Goal: Information Seeking & Learning: Learn about a topic

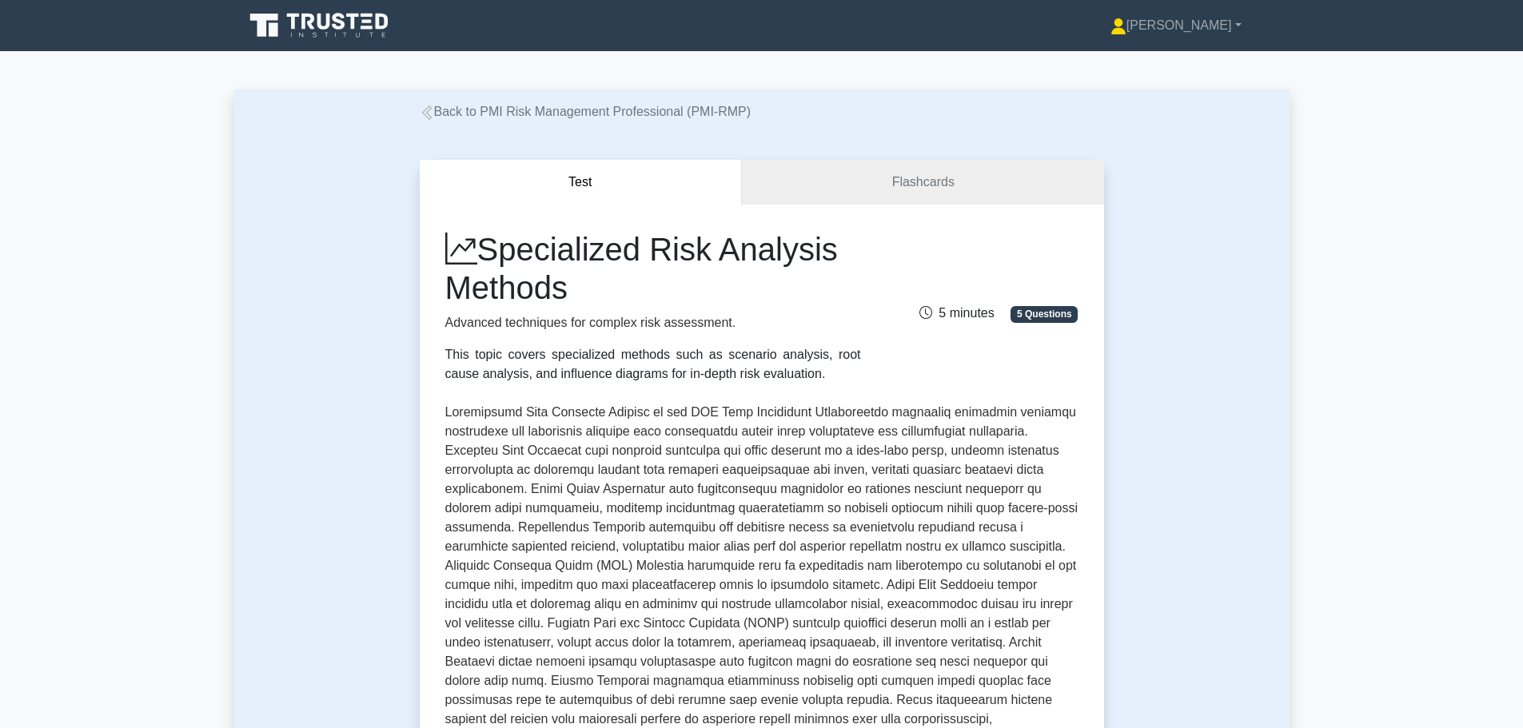
click at [424, 113] on icon at bounding box center [427, 113] width 14 height 14
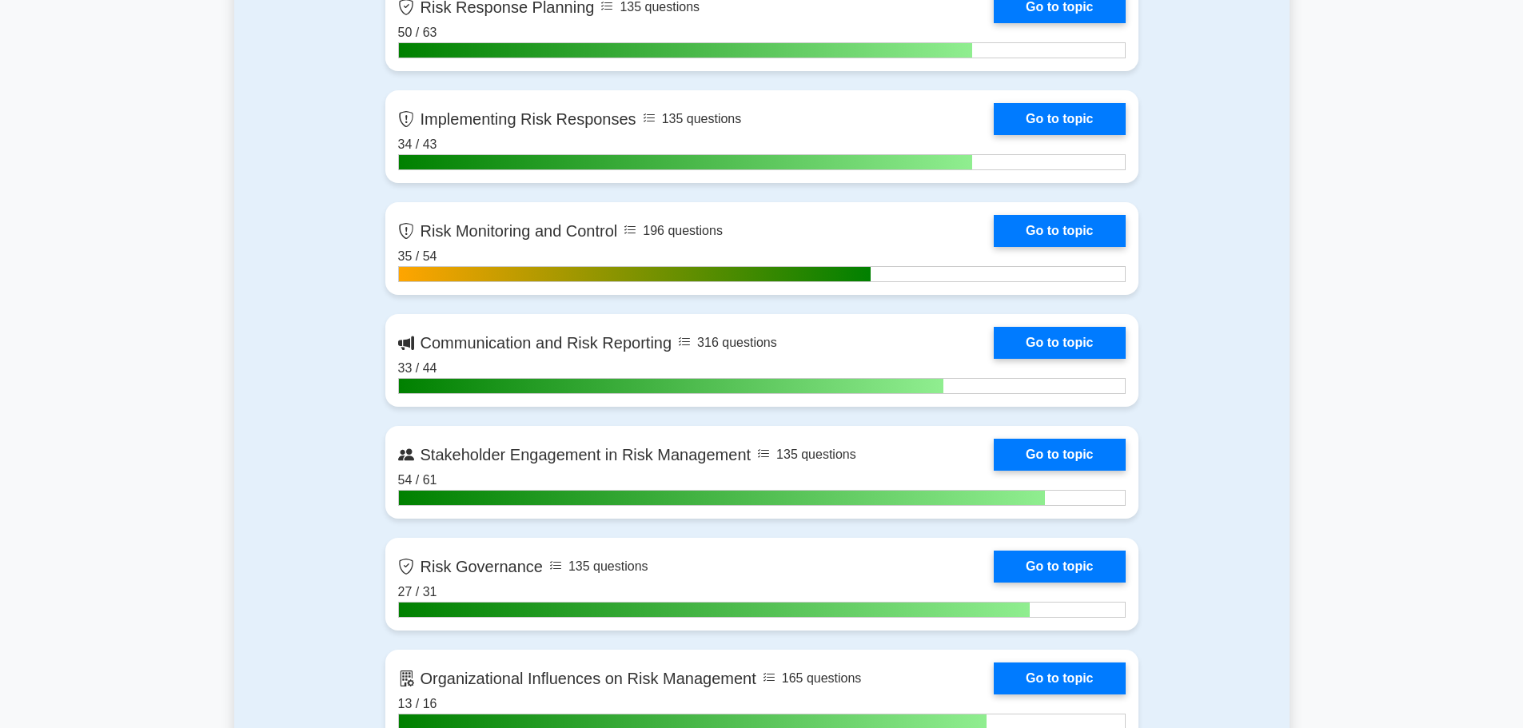
scroll to position [1519, 0]
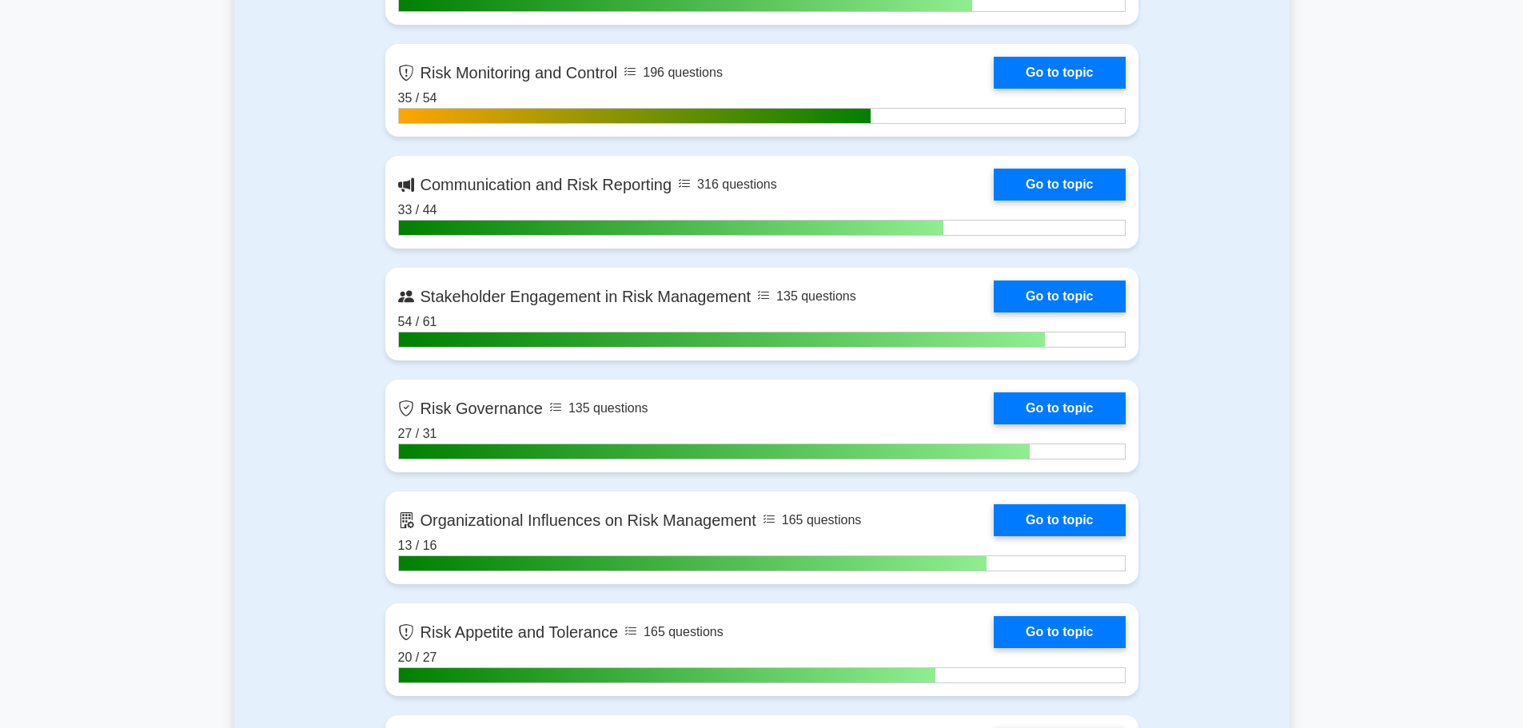
click at [1041, 406] on link "Go to topic" at bounding box center [1058, 408] width 131 height 32
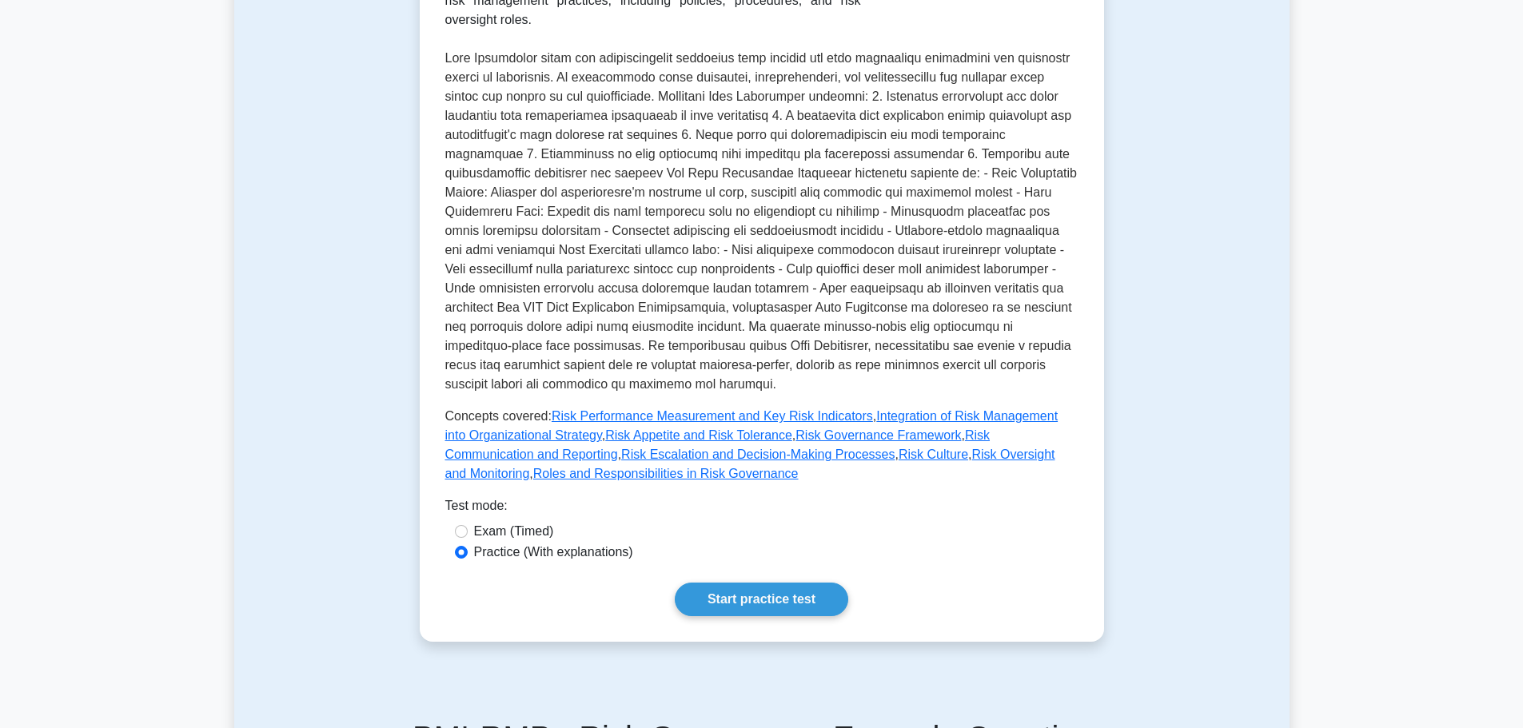
scroll to position [639, 0]
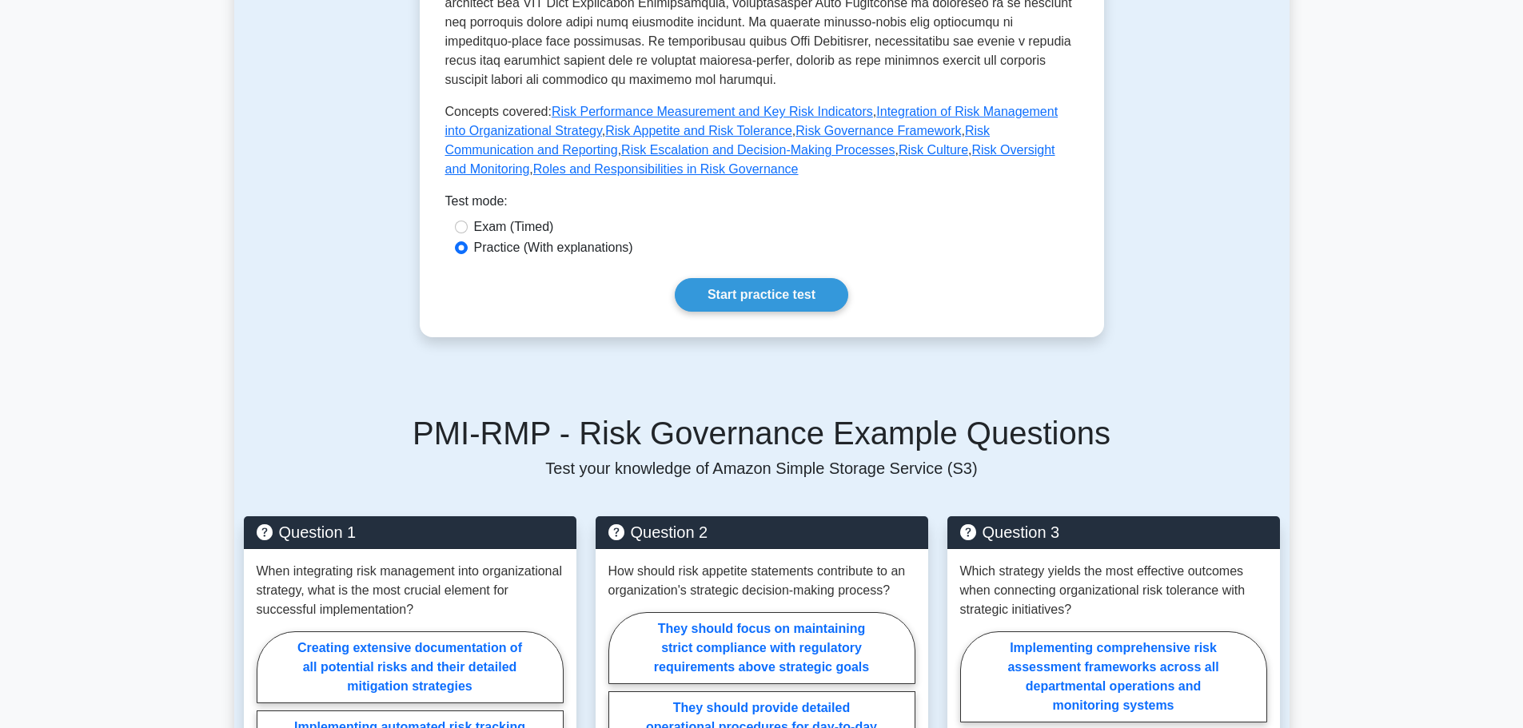
click at [753, 293] on link "Start practice test" at bounding box center [761, 295] width 173 height 34
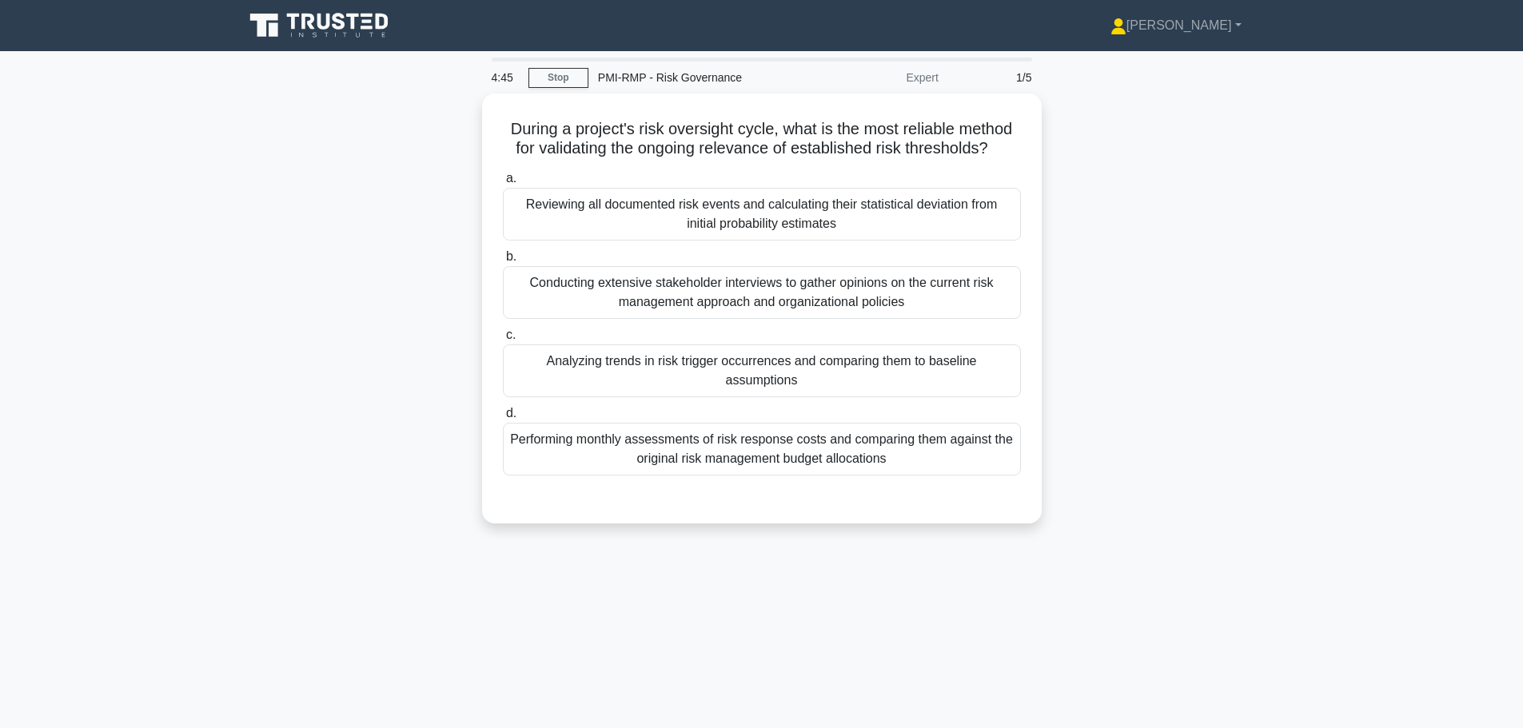
click at [599, 357] on div "Analyzing trends in risk trigger occurrences and comparing them to baseline ass…" at bounding box center [762, 370] width 518 height 53
click at [503, 340] on input "c. Analyzing trends in risk trigger occurrences and comparing them to baseline …" at bounding box center [503, 335] width 0 height 10
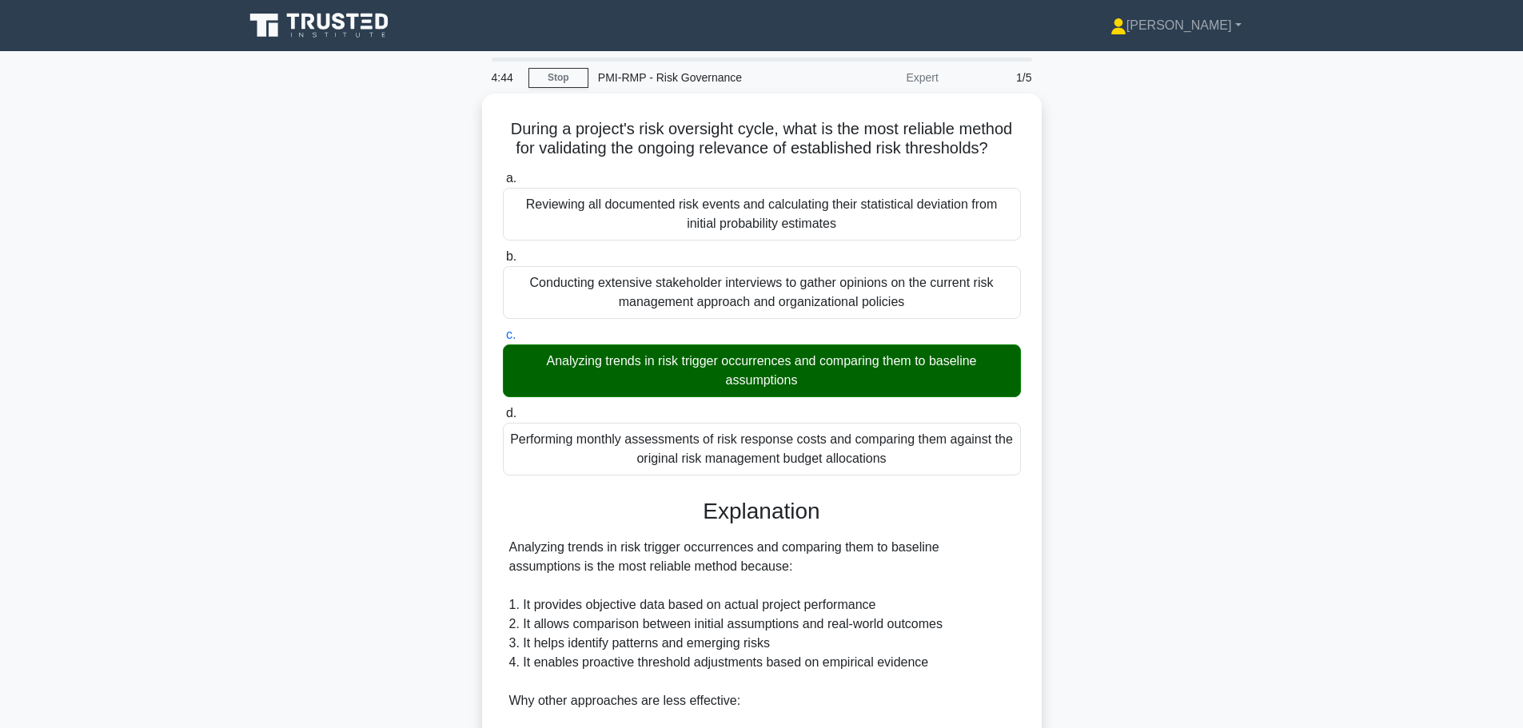
scroll to position [373, 0]
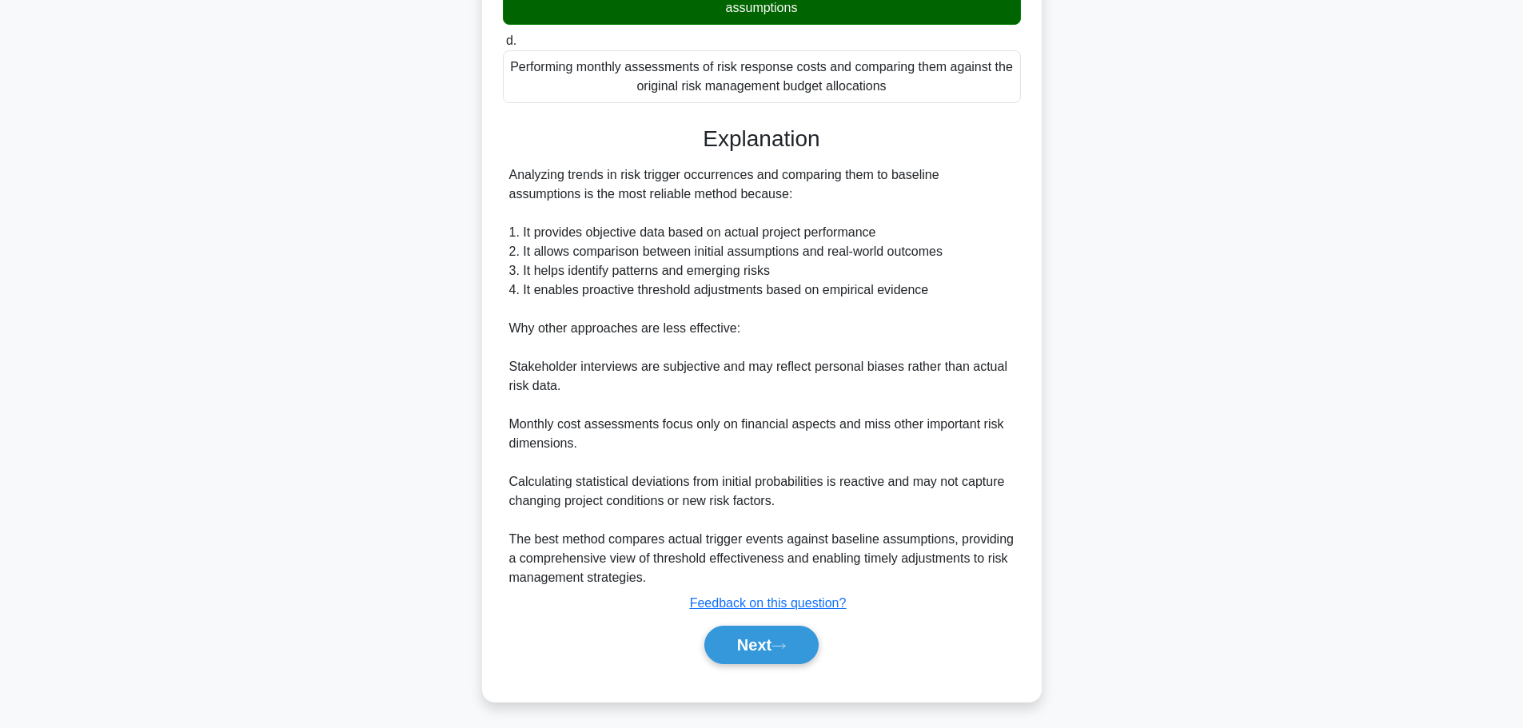
click at [772, 633] on button "Next" at bounding box center [761, 645] width 114 height 38
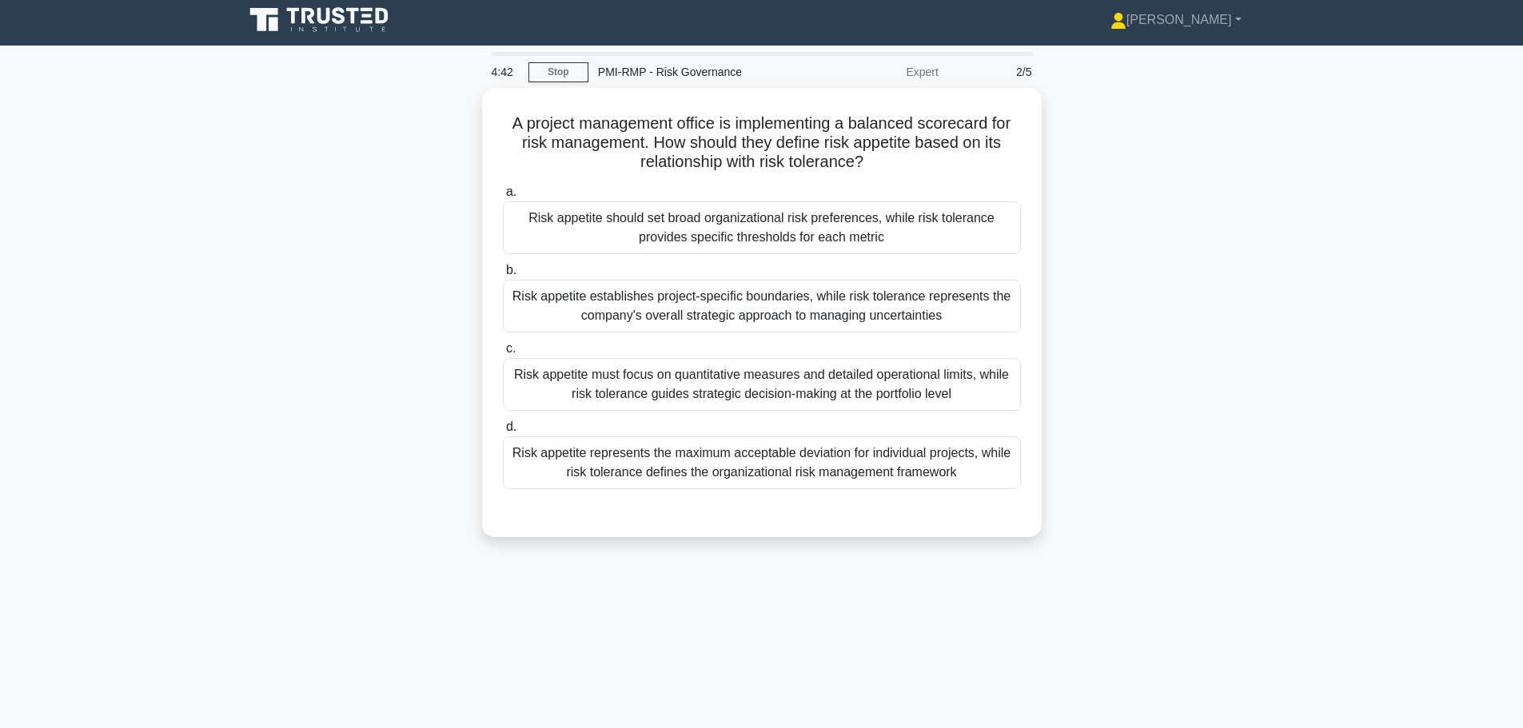
scroll to position [0, 0]
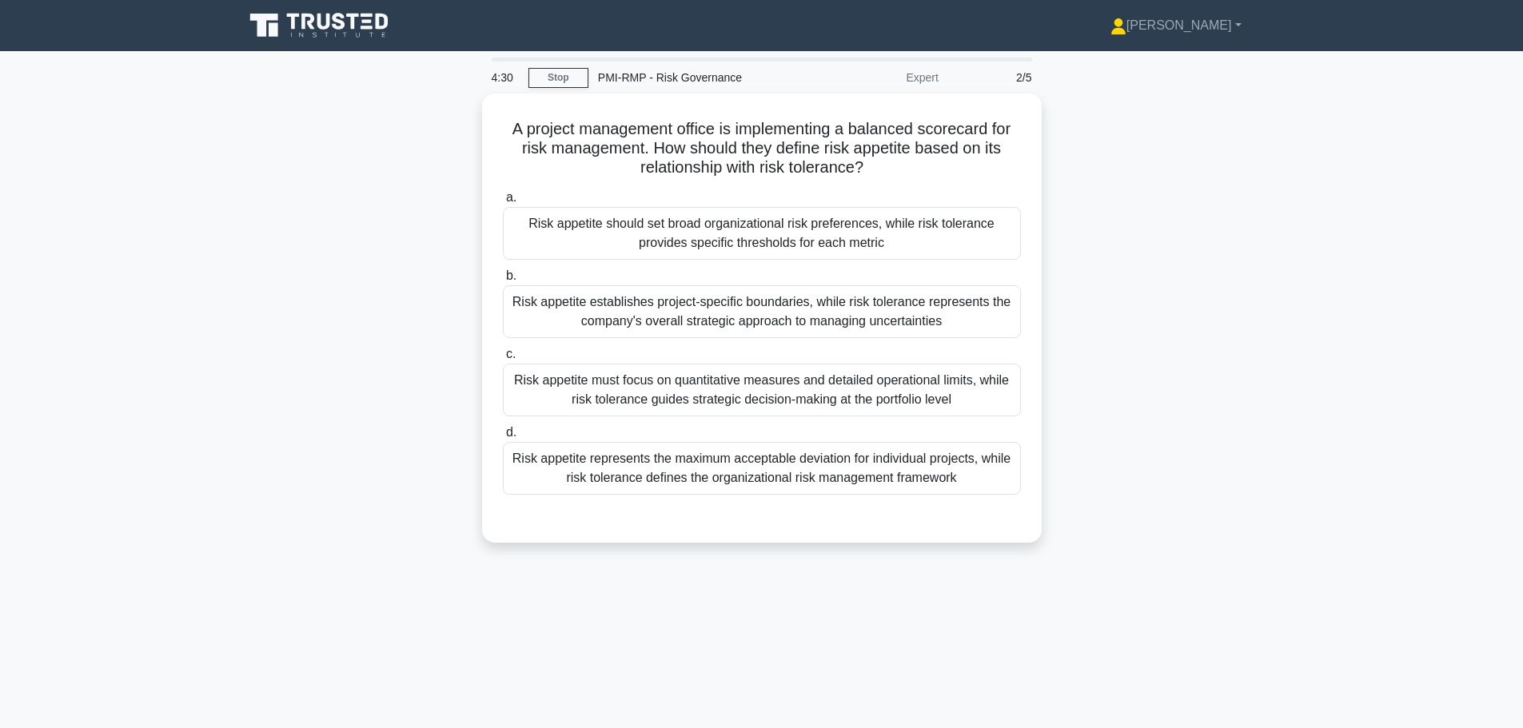
click at [589, 224] on div "Risk appetite should set broad organizational risk preferences, while risk tole…" at bounding box center [762, 233] width 518 height 53
click at [503, 203] on input "a. Risk appetite should set broad organizational risk preferences, while risk t…" at bounding box center [503, 198] width 0 height 10
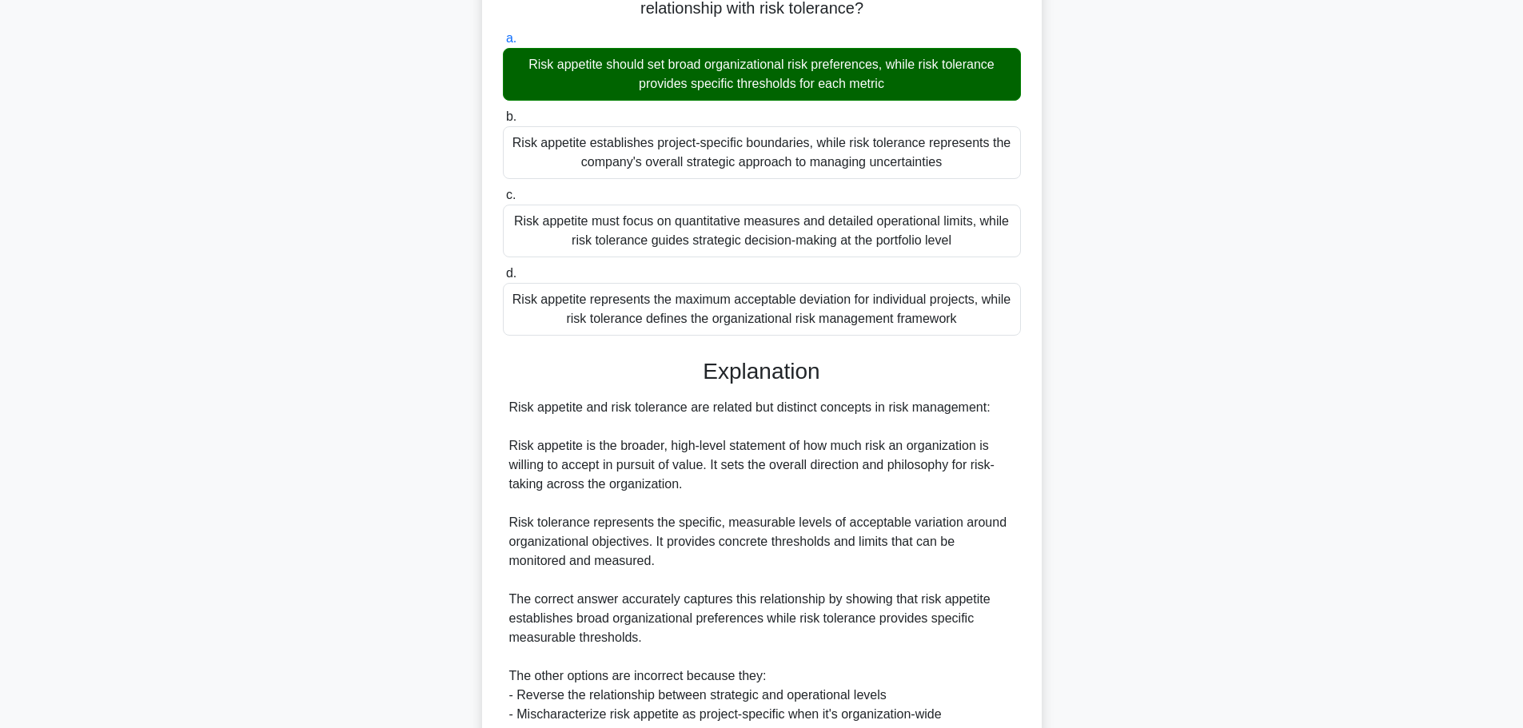
scroll to position [335, 0]
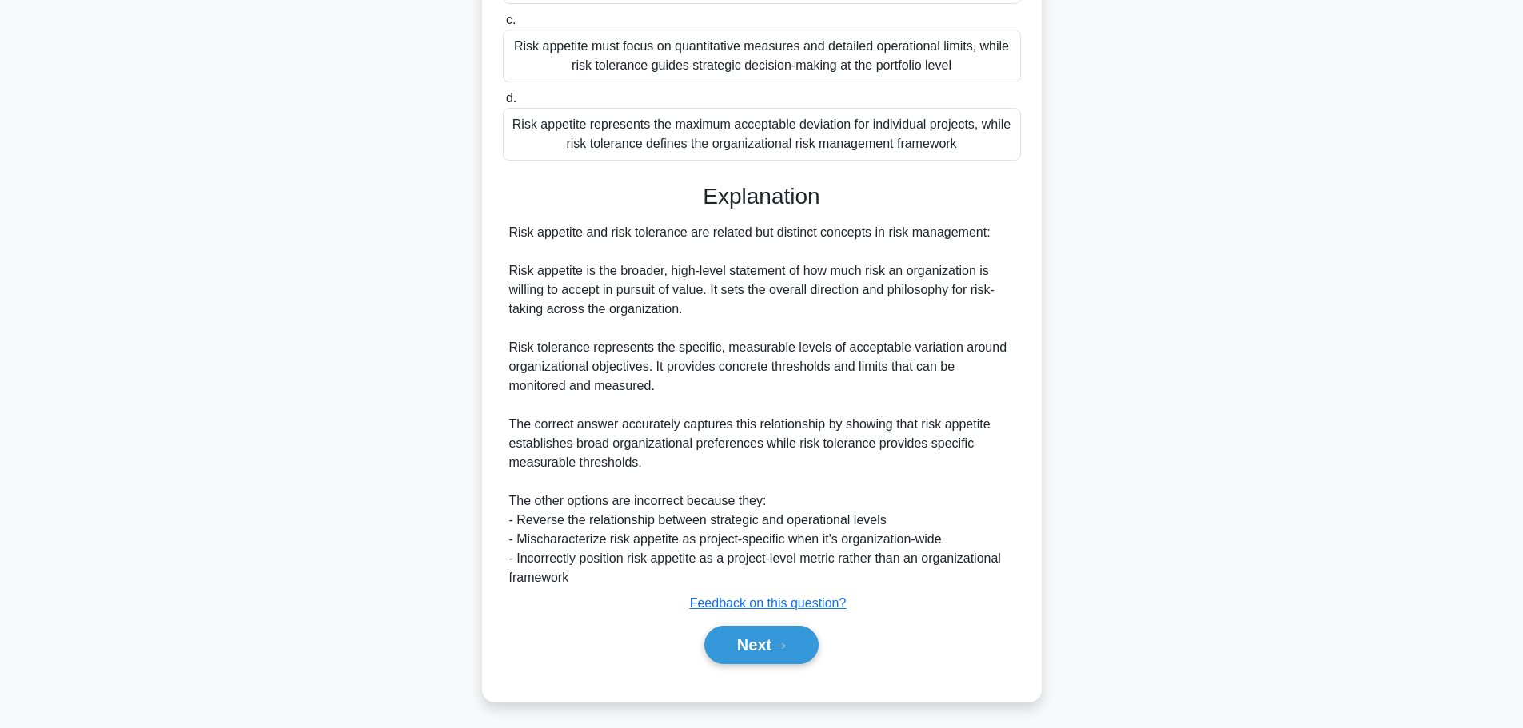
click at [719, 639] on button "Next" at bounding box center [761, 645] width 114 height 38
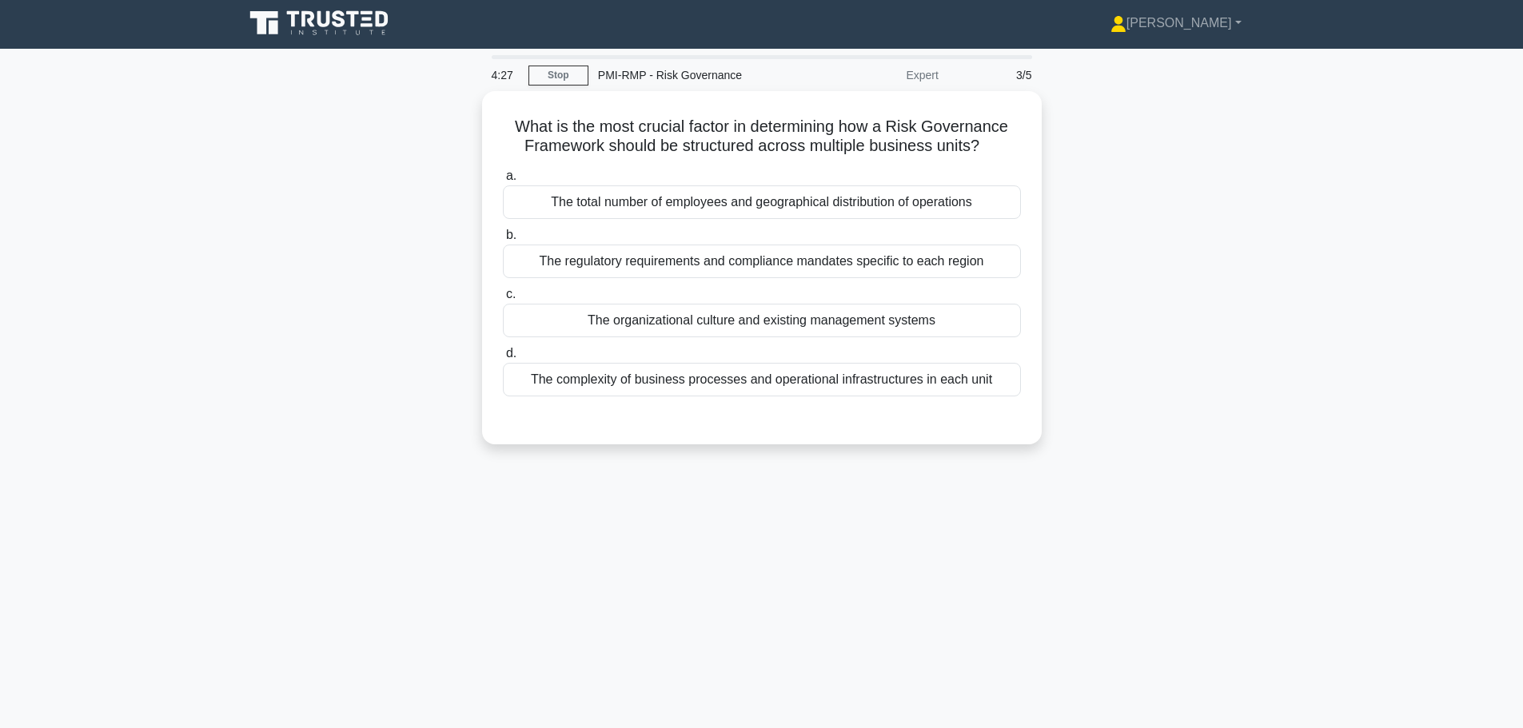
scroll to position [0, 0]
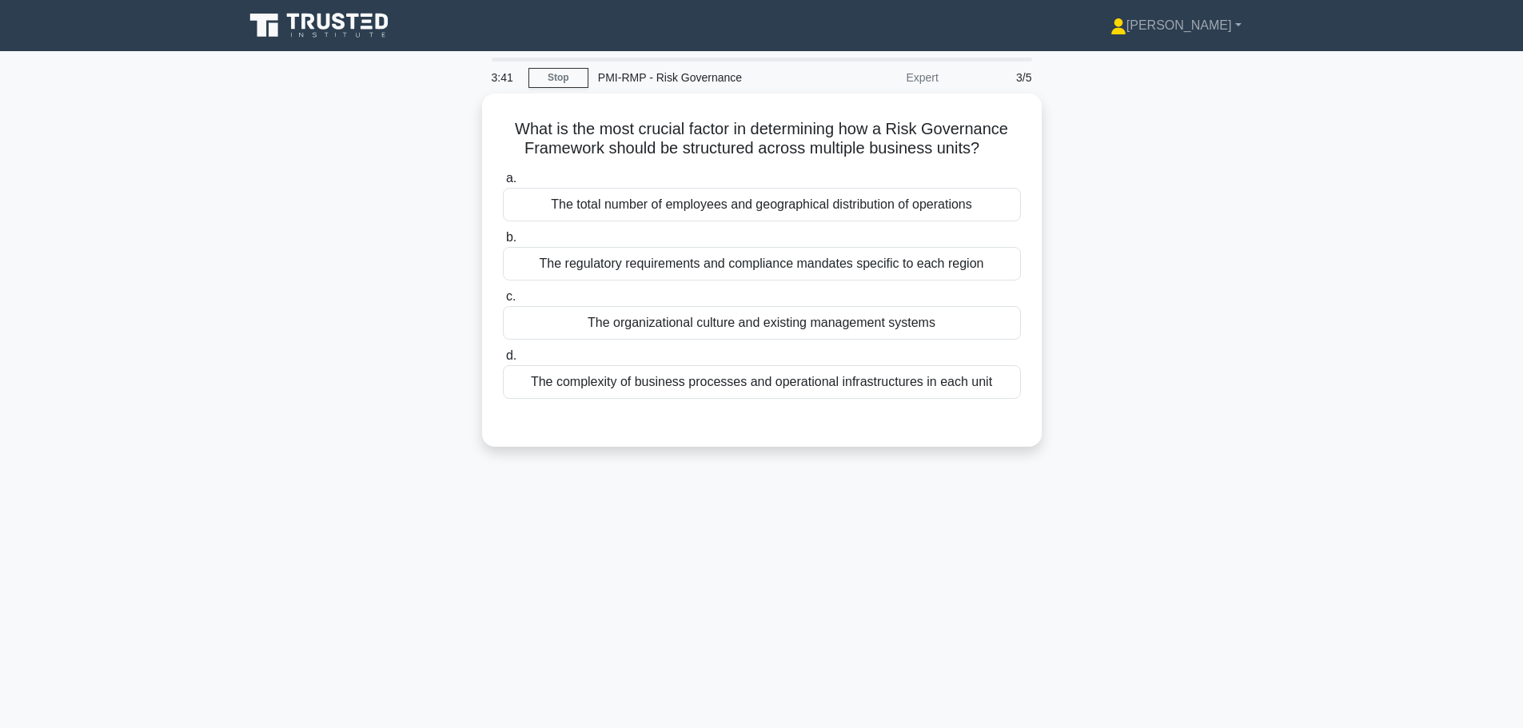
click at [626, 259] on div "The regulatory requirements and compliance mandates specific to each region" at bounding box center [762, 264] width 518 height 34
click at [503, 243] on input "b. The regulatory requirements and compliance mandates specific to each region" at bounding box center [503, 238] width 0 height 10
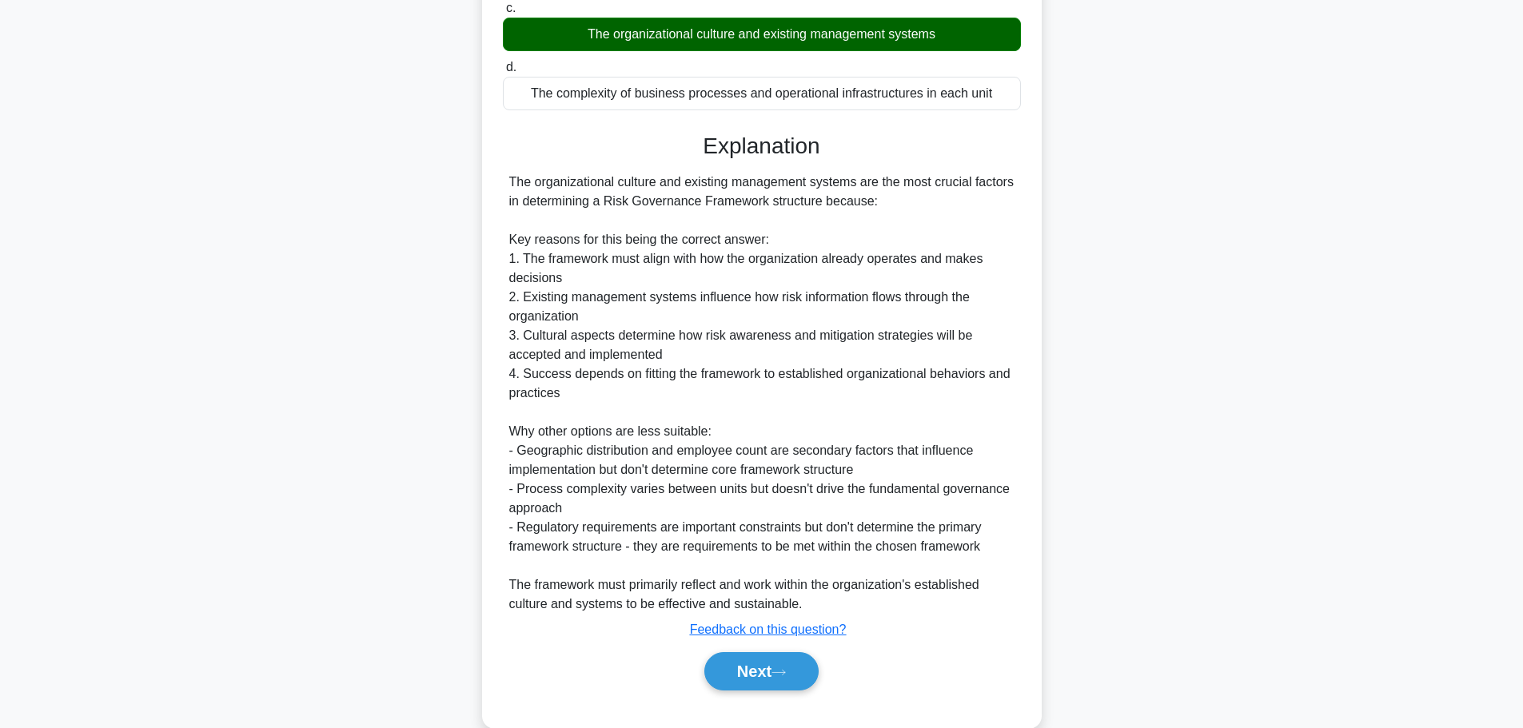
scroll to position [317, 0]
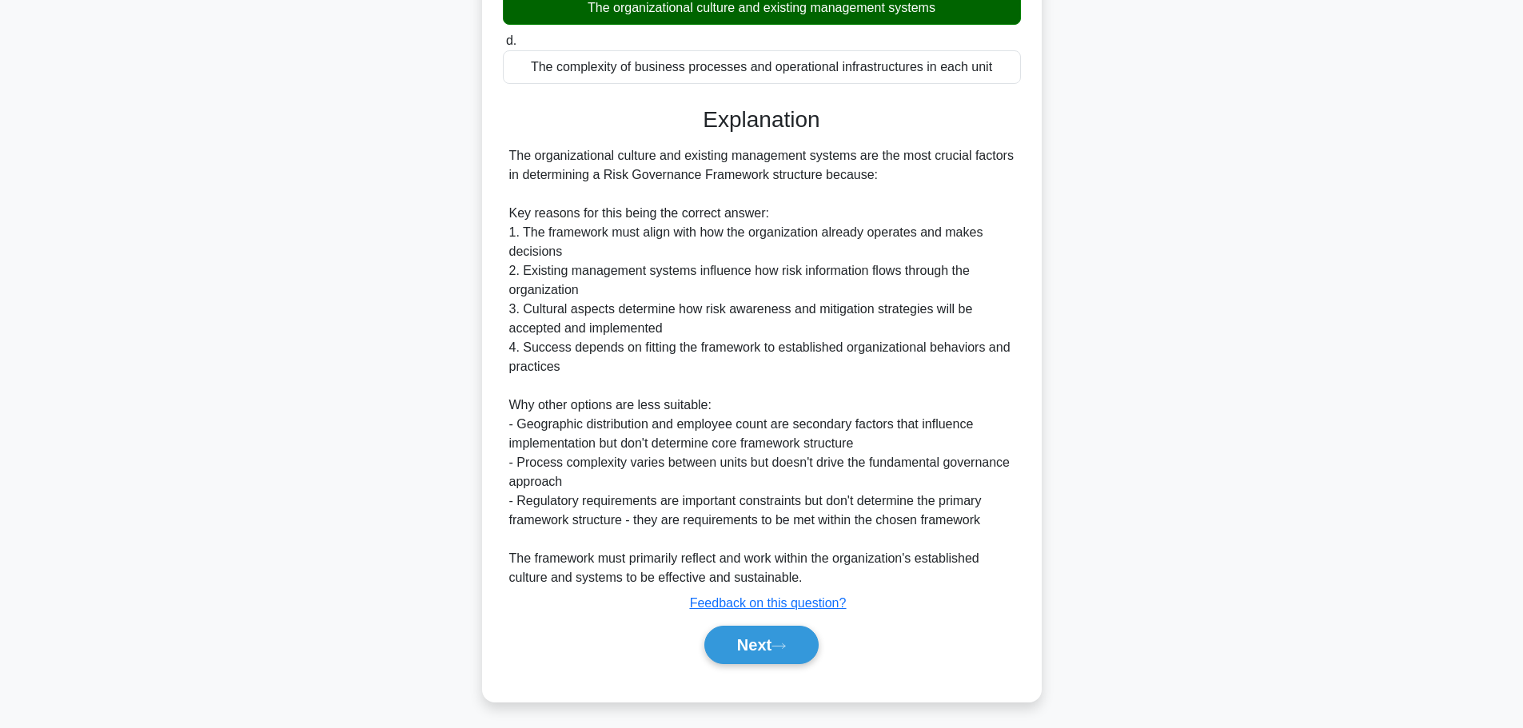
click at [752, 635] on button "Next" at bounding box center [761, 645] width 114 height 38
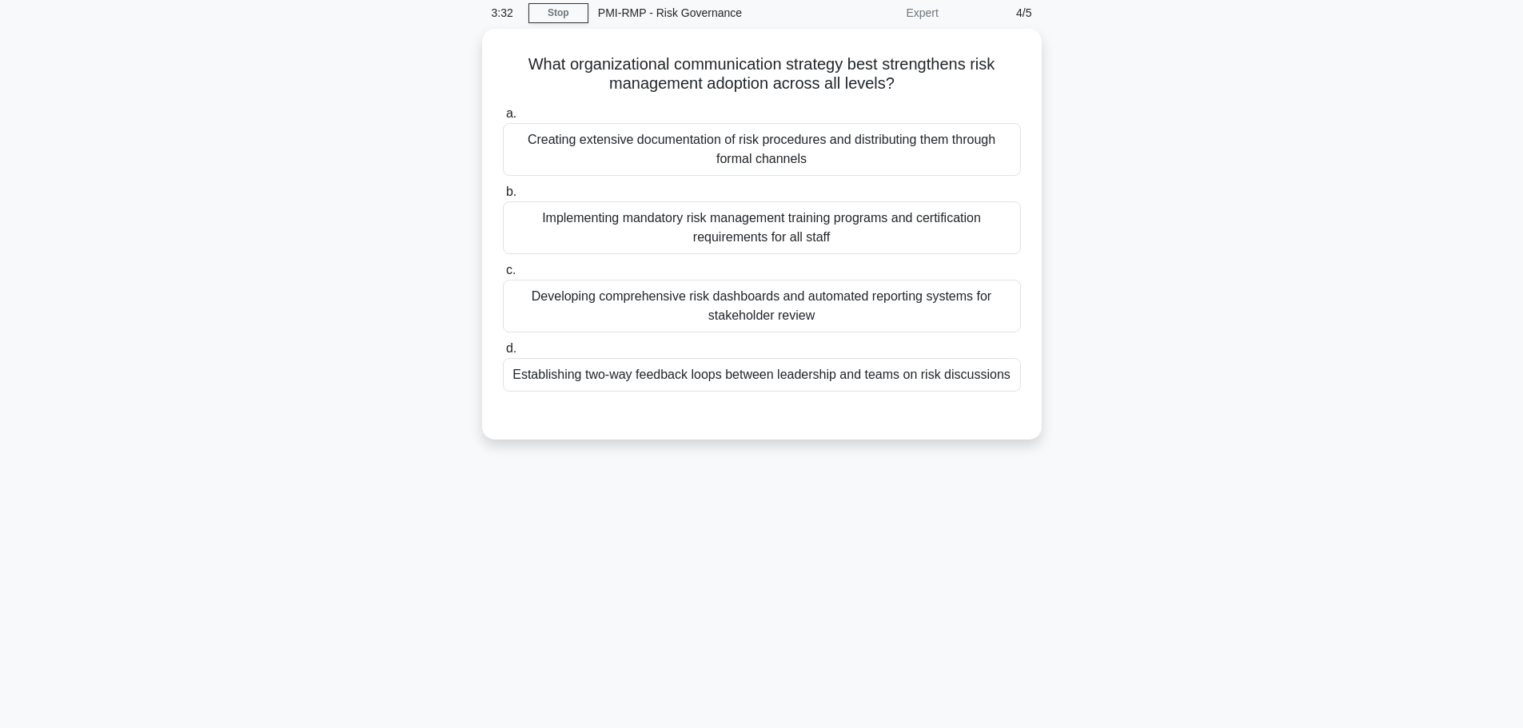
scroll to position [0, 0]
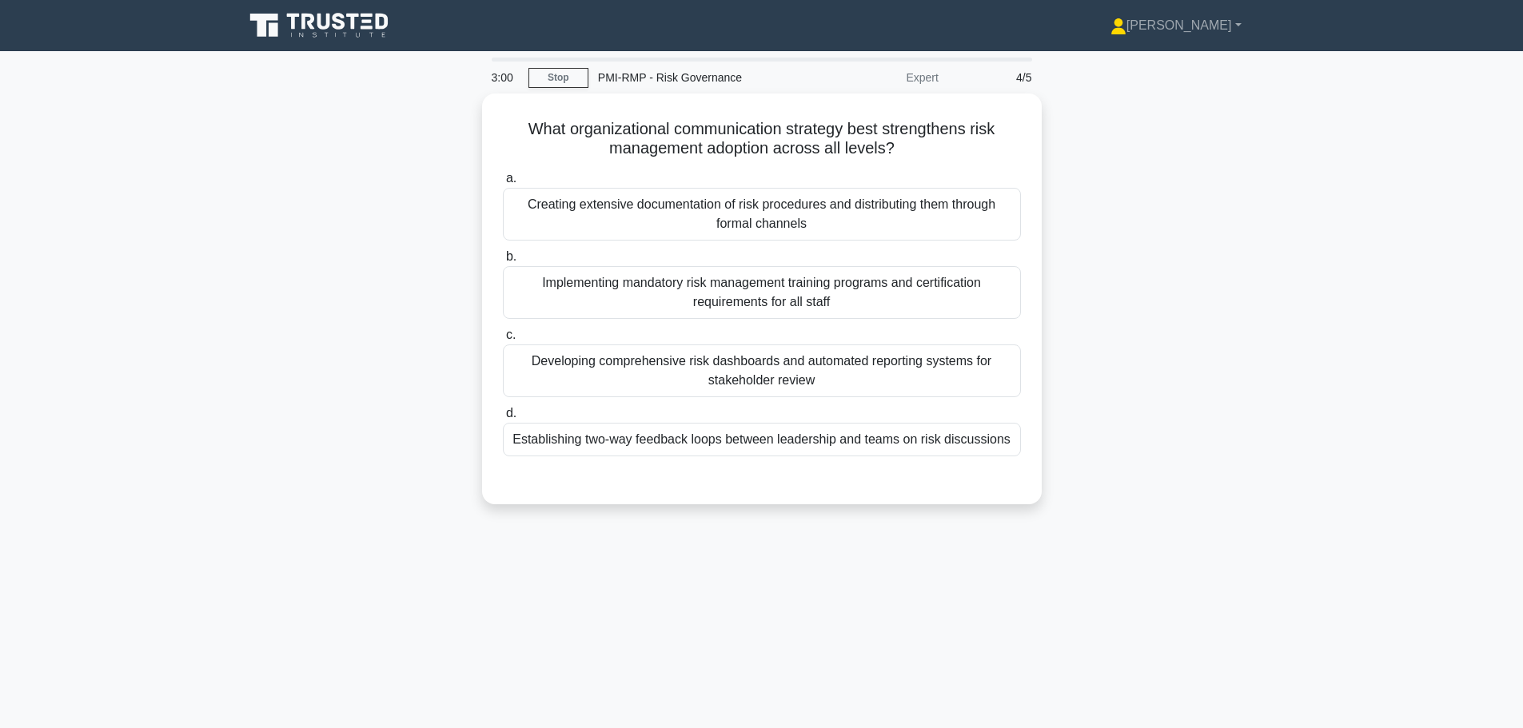
click at [602, 443] on div "Establishing two-way feedback loops between leadership and teams on risk discus…" at bounding box center [762, 440] width 518 height 34
click at [503, 419] on input "d. Establishing two-way feedback loops between leadership and teams on risk dis…" at bounding box center [503, 413] width 0 height 10
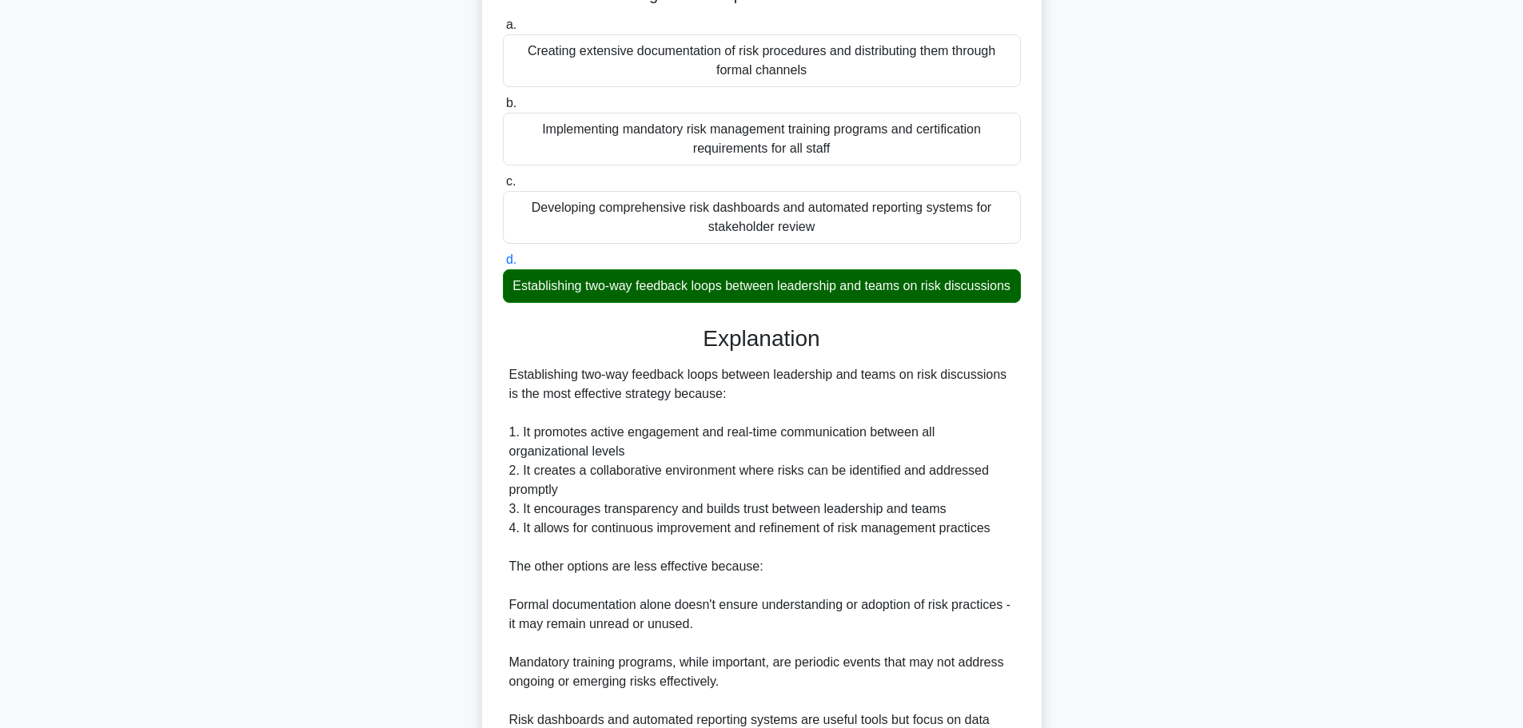
scroll to position [354, 0]
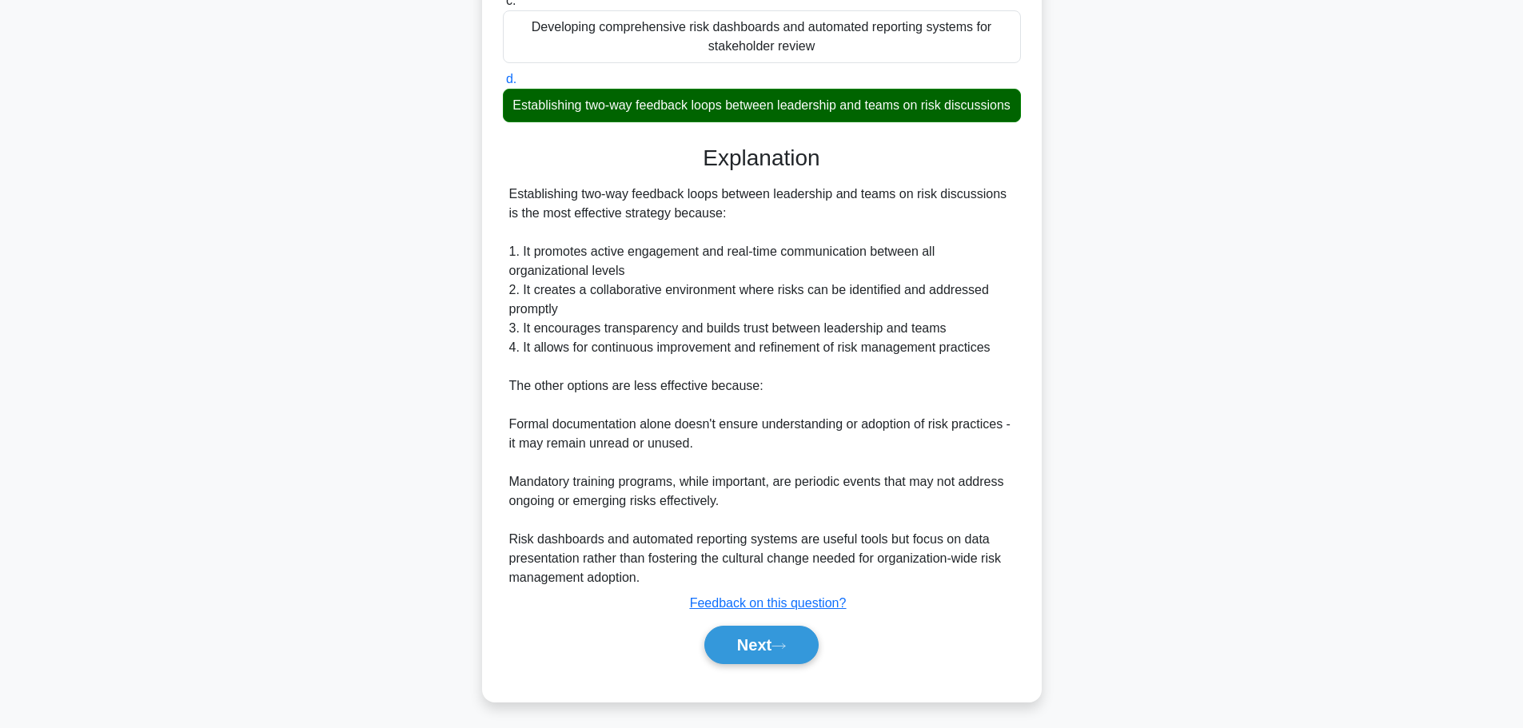
click at [731, 647] on button "Next" at bounding box center [761, 645] width 114 height 38
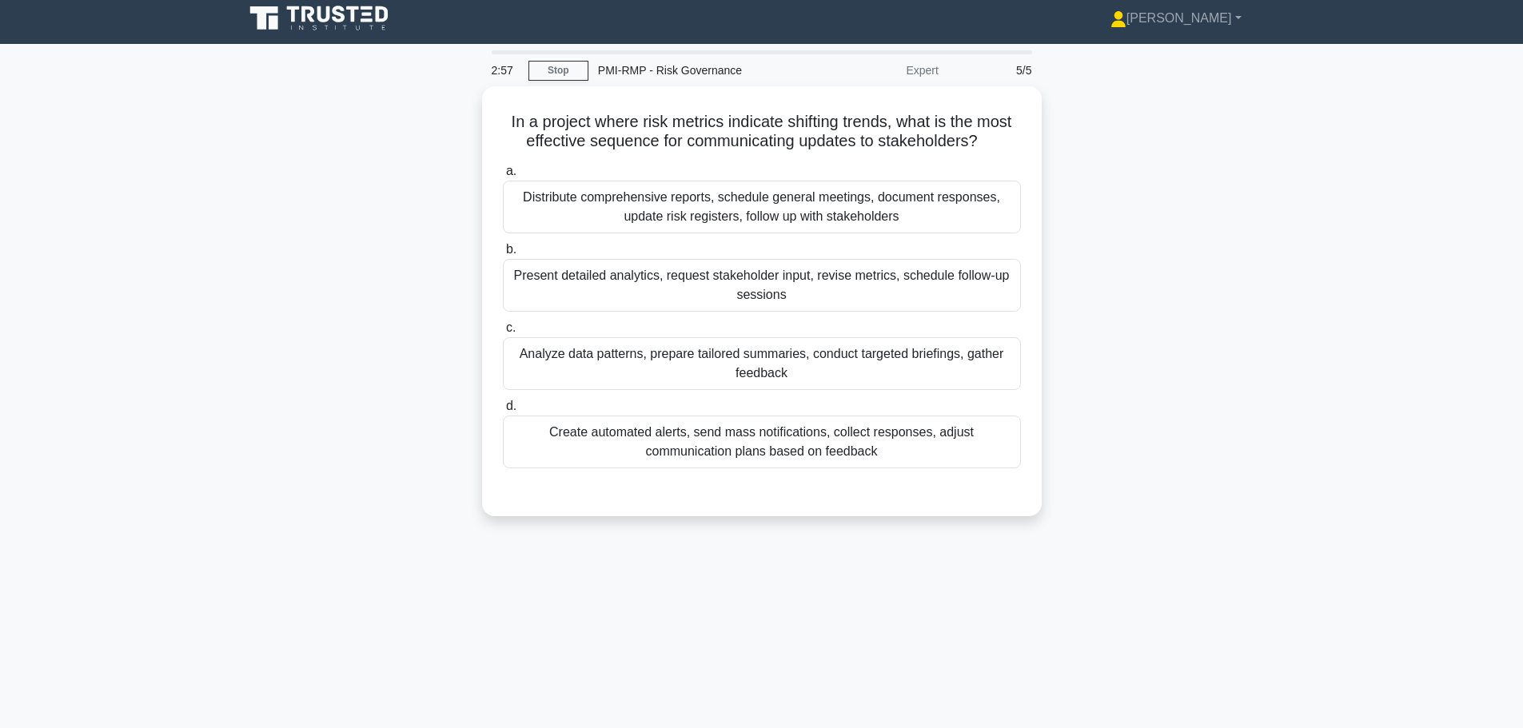
scroll to position [0, 0]
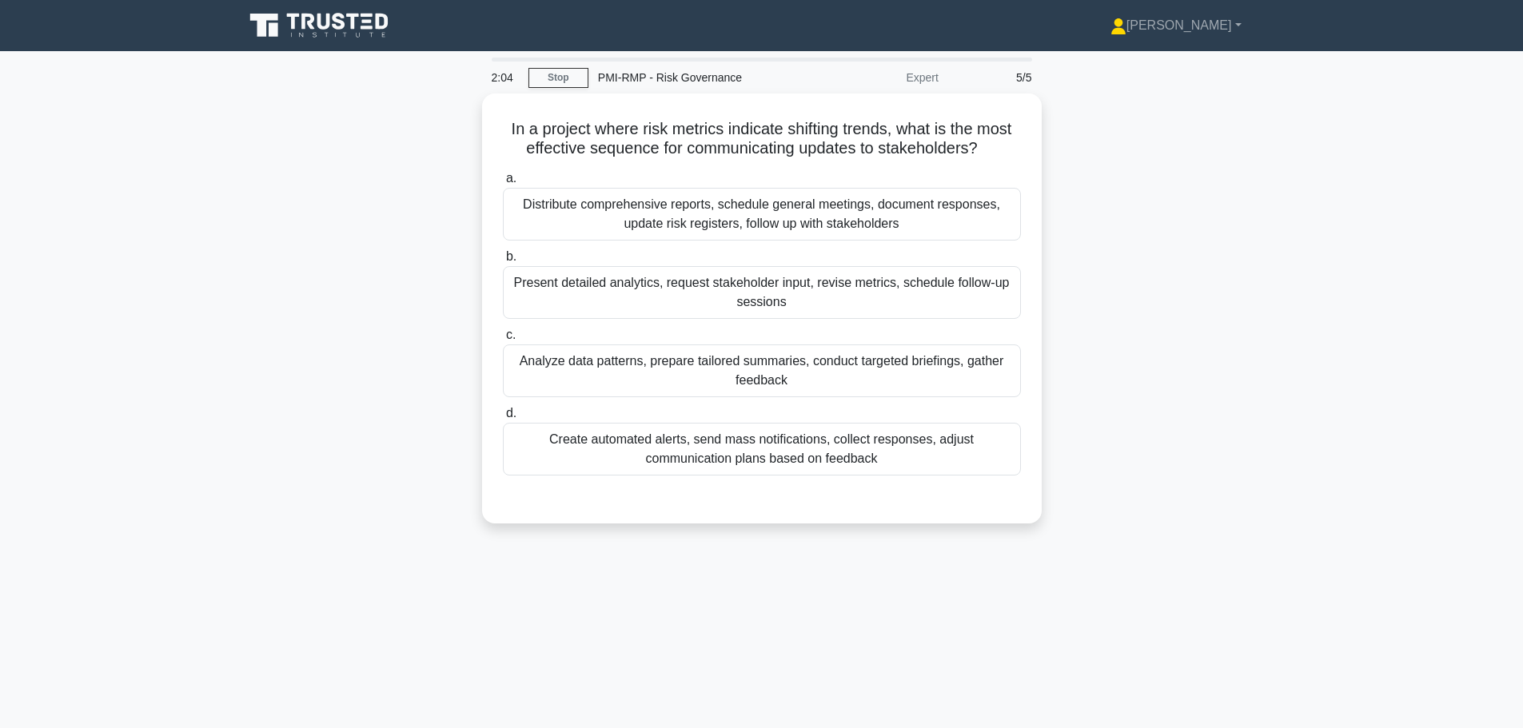
click at [597, 373] on div "Analyze data patterns, prepare tailored summaries, conduct targeted briefings, …" at bounding box center [762, 370] width 518 height 53
click at [503, 340] on input "c. Analyze data patterns, prepare tailored summaries, conduct targeted briefing…" at bounding box center [503, 335] width 0 height 10
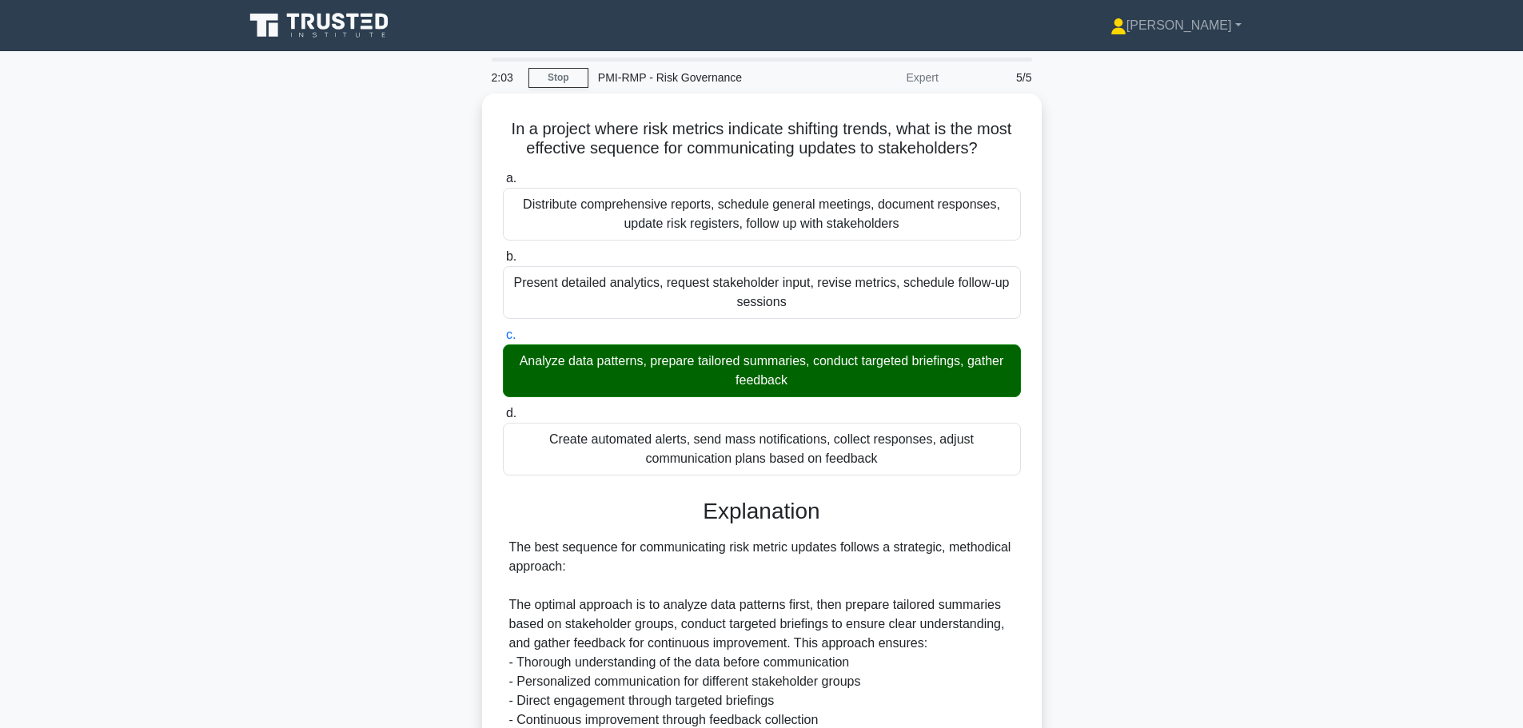
scroll to position [373, 0]
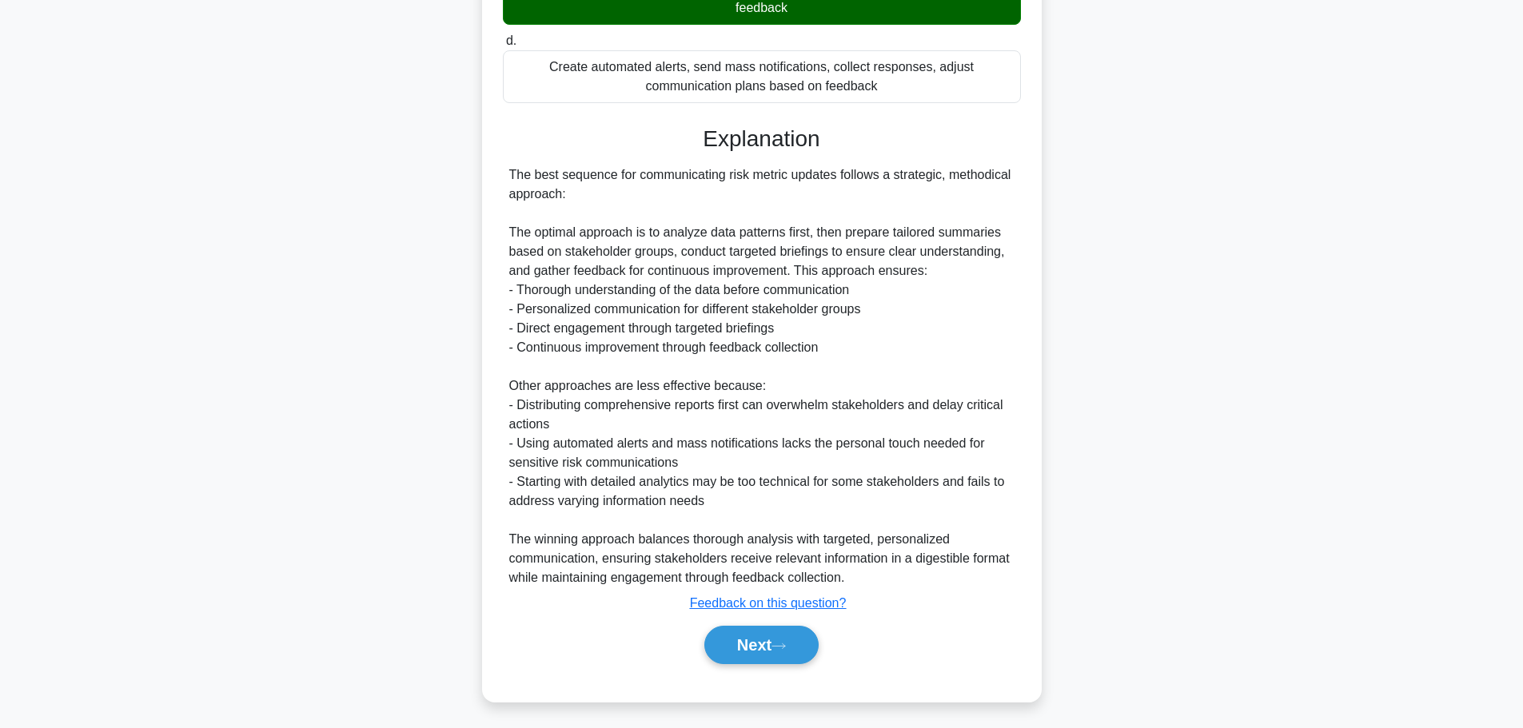
click at [721, 637] on button "Next" at bounding box center [761, 645] width 114 height 38
